Goal: Transaction & Acquisition: Register for event/course

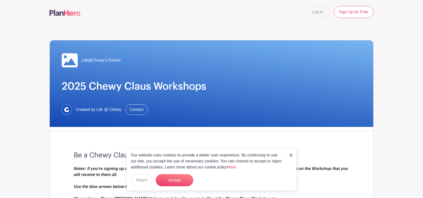
click at [154, 56] on img at bounding box center [291, 155] width 3 height 3
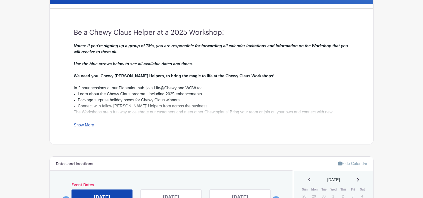
scroll to position [125, 0]
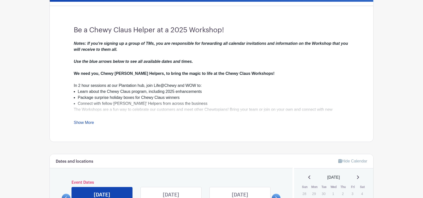
click at [85, 56] on link "Show More" at bounding box center [84, 123] width 20 height 6
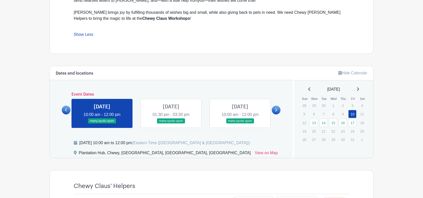
scroll to position [275, 0]
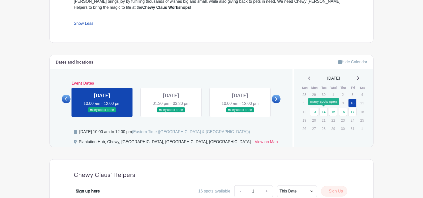
click at [154, 56] on link "14" at bounding box center [324, 112] width 8 height 8
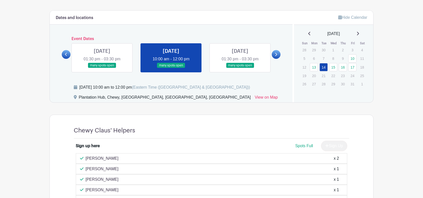
scroll to position [267, 0]
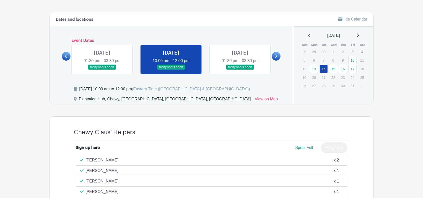
click at [154, 56] on div "Dates and locations Event Dates [DATE] 10:00 am - 12:00 pm many spots open [DAT…" at bounding box center [171, 58] width 243 height 92
click at [154, 56] on link at bounding box center [276, 56] width 9 height 9
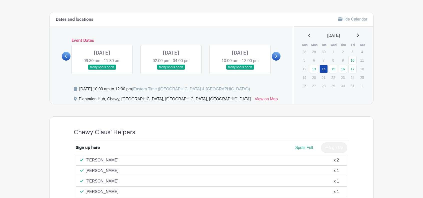
click at [65, 55] on icon at bounding box center [66, 56] width 2 height 3
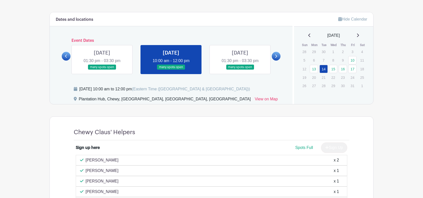
click at [154, 56] on link at bounding box center [240, 70] width 0 height 0
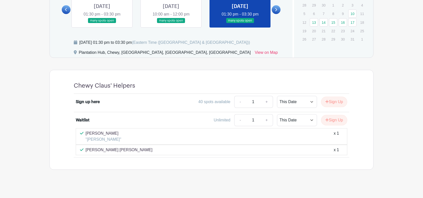
scroll to position [315, 0]
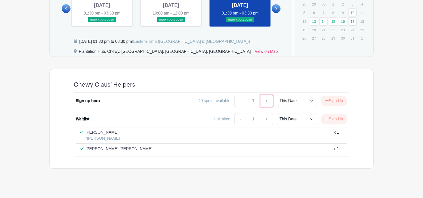
click at [154, 56] on link "+" at bounding box center [267, 101] width 13 height 12
click at [154, 56] on link "-" at bounding box center [240, 101] width 12 height 12
click at [154, 56] on select "This Date Select Dates" at bounding box center [297, 101] width 40 height 12
click at [154, 56] on link "+" at bounding box center [267, 101] width 13 height 12
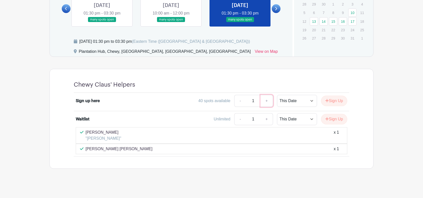
type input "2"
click at [154, 56] on button "Sign Up" at bounding box center [334, 101] width 26 height 11
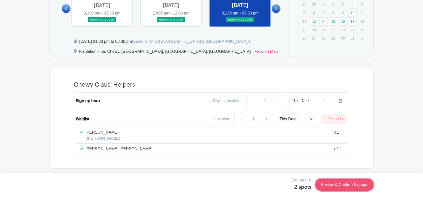
click at [154, 56] on link "Review & Confirm Signups" at bounding box center [345, 185] width 58 height 12
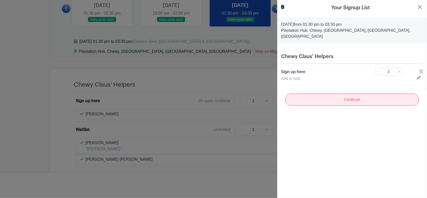
click at [154, 56] on input "Continue" at bounding box center [352, 100] width 134 height 12
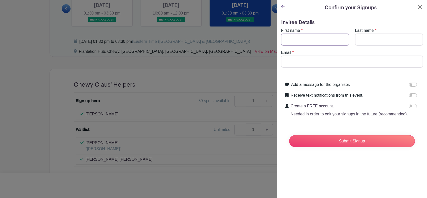
click at [154, 39] on input "First name" at bounding box center [315, 40] width 68 height 12
type input "[PERSON_NAME]"
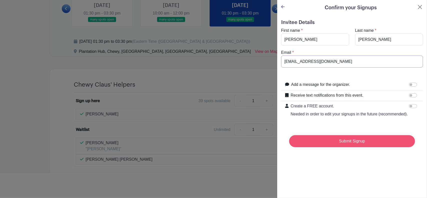
type input "[EMAIL_ADDRESS][DOMAIN_NAME]"
click at [154, 56] on input "Submit Signup" at bounding box center [352, 141] width 126 height 12
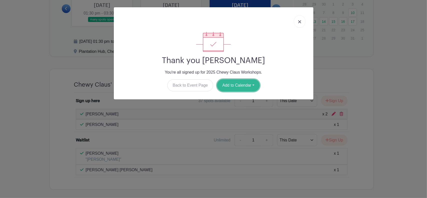
click at [154, 56] on button "Add to Calendar" at bounding box center [238, 85] width 43 height 12
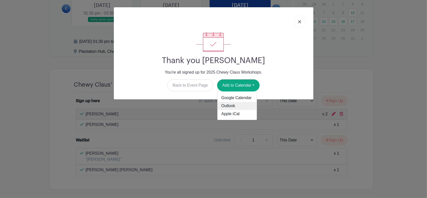
click at [154, 56] on link "Outlook" at bounding box center [237, 106] width 40 height 8
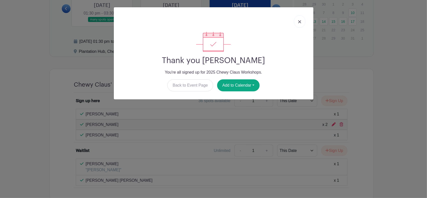
click at [154, 19] on link at bounding box center [300, 21] width 12 height 13
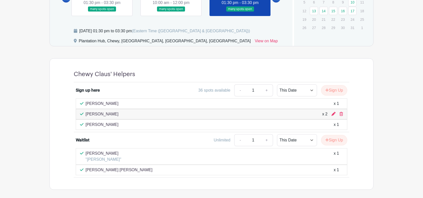
scroll to position [340, 0]
